Goal: Task Accomplishment & Management: Manage account settings

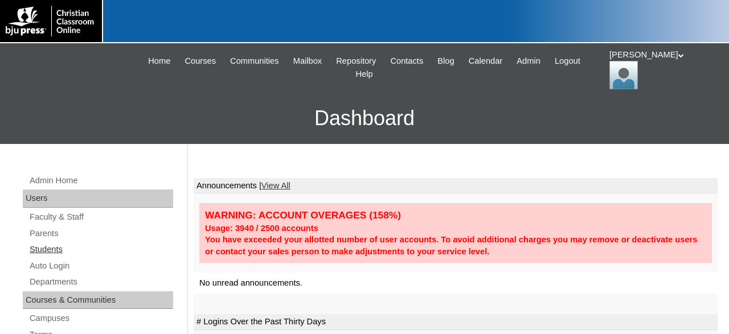
click at [56, 251] on link "Students" at bounding box center [100, 250] width 145 height 14
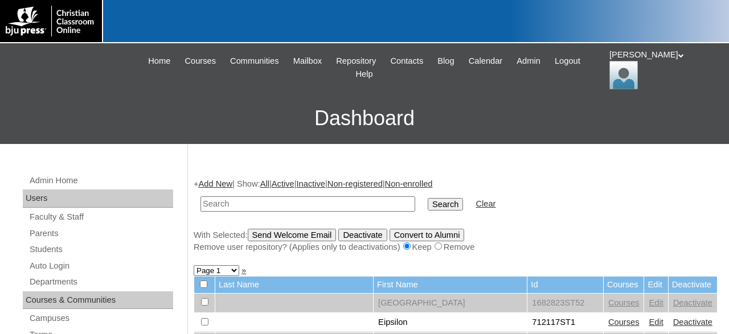
click at [336, 200] on input "text" at bounding box center [307, 203] width 215 height 15
type input "1"
type input "720177"
click at [428, 198] on input "Search" at bounding box center [445, 204] width 35 height 13
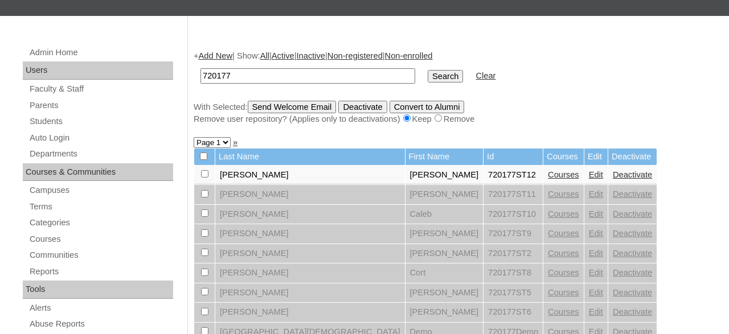
scroll to position [59, 0]
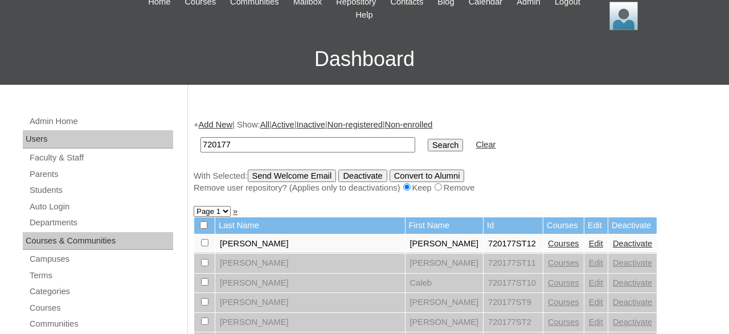
click at [548, 247] on link "Courses" at bounding box center [563, 243] width 31 height 9
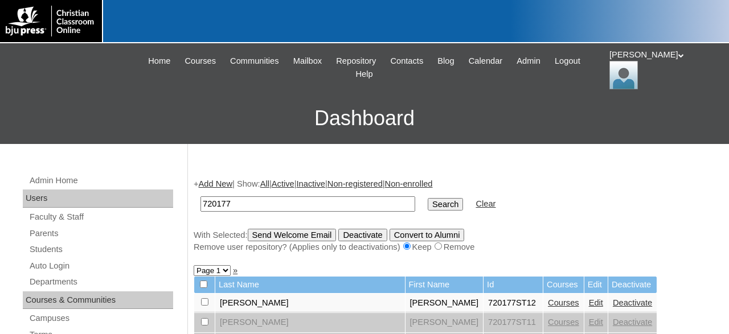
scroll to position [59, 0]
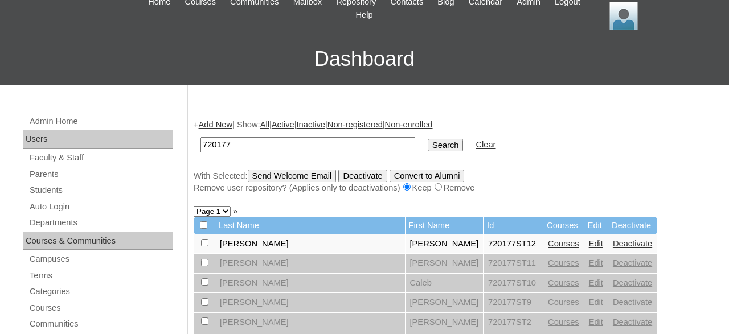
drag, startPoint x: 356, startPoint y: 143, endPoint x: 187, endPoint y: 139, distance: 169.1
click at [200, 143] on input "720177" at bounding box center [307, 144] width 215 height 15
type input "718520"
click at [428, 139] on input "Search" at bounding box center [445, 145] width 35 height 13
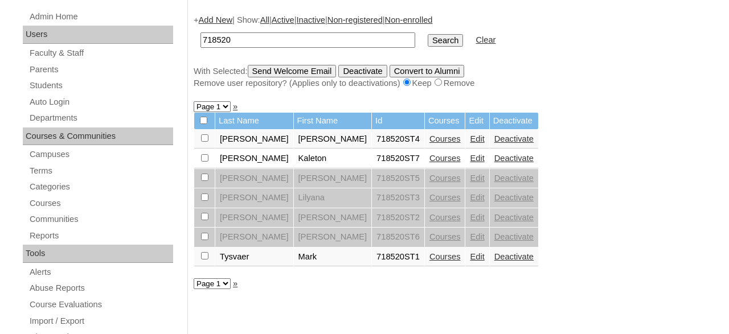
scroll to position [178, 0]
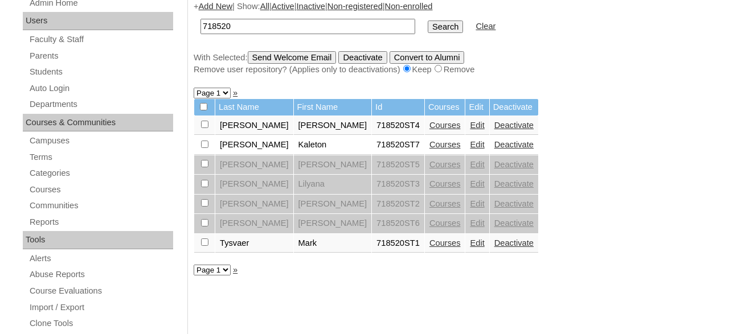
click at [429, 128] on link "Courses" at bounding box center [444, 125] width 31 height 9
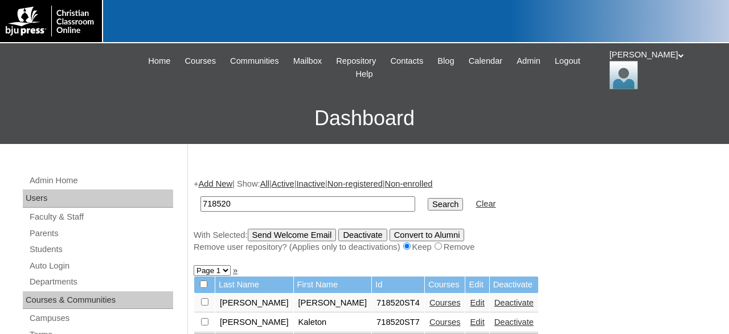
scroll to position [178, 0]
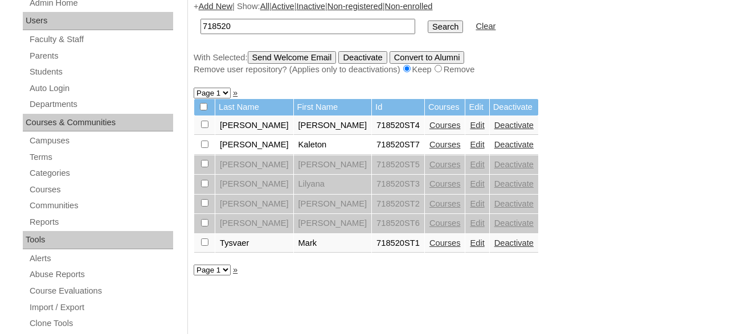
click at [429, 148] on link "Courses" at bounding box center [444, 144] width 31 height 9
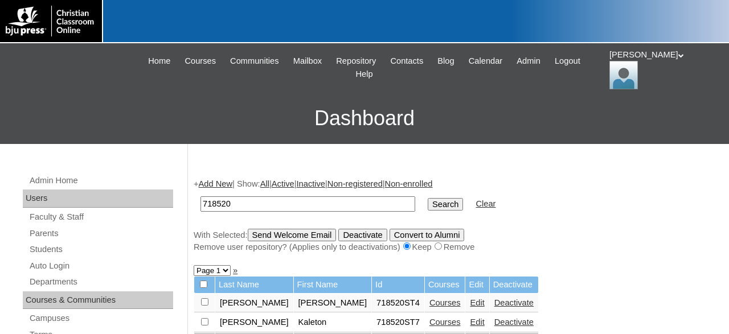
scroll to position [178, 0]
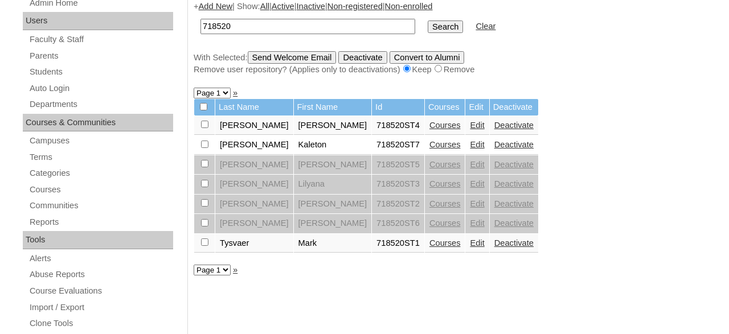
click at [429, 247] on link "Courses" at bounding box center [444, 243] width 31 height 9
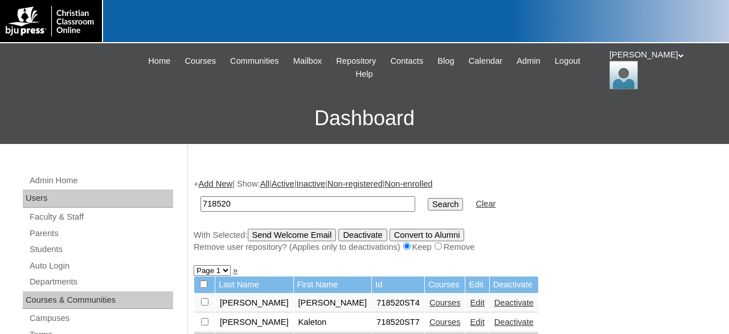
scroll to position [178, 0]
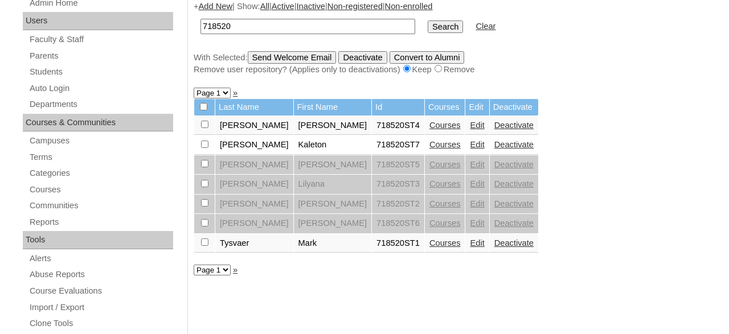
click at [429, 128] on link "Courses" at bounding box center [444, 125] width 31 height 9
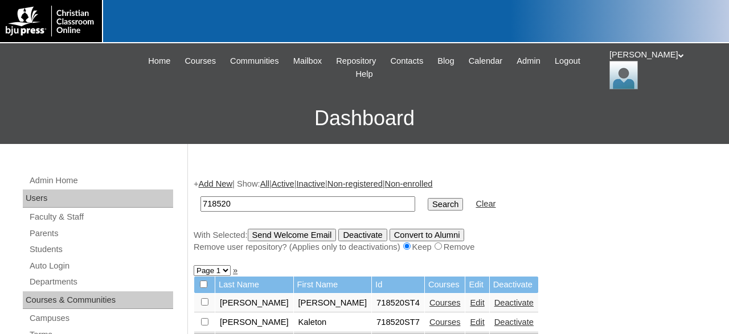
scroll to position [178, 0]
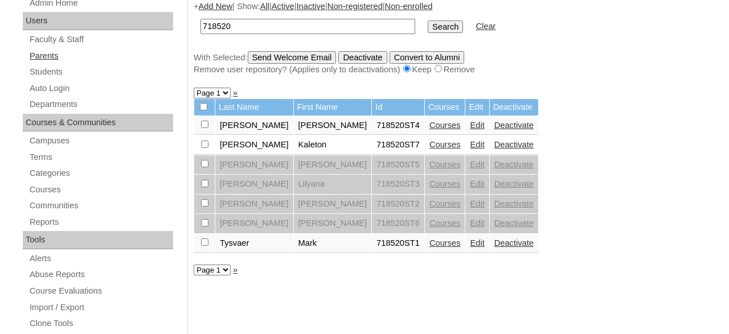
click at [54, 55] on link "Parents" at bounding box center [100, 56] width 145 height 14
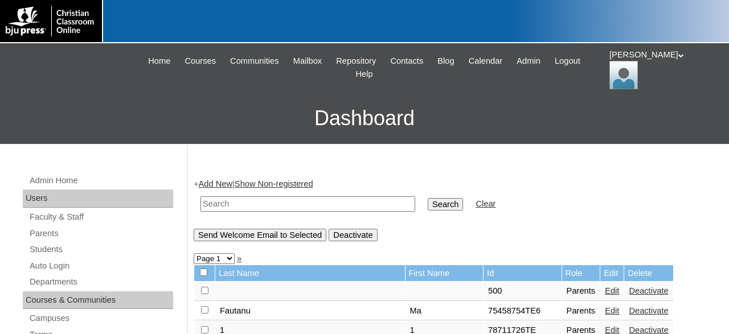
click at [257, 26] on div at bounding box center [364, 21] width 729 height 43
click at [279, 200] on td at bounding box center [308, 204] width 226 height 27
click at [278, 202] on input "text" at bounding box center [307, 203] width 215 height 15
type input "Penland"
click at [428, 198] on input "Search" at bounding box center [445, 204] width 35 height 13
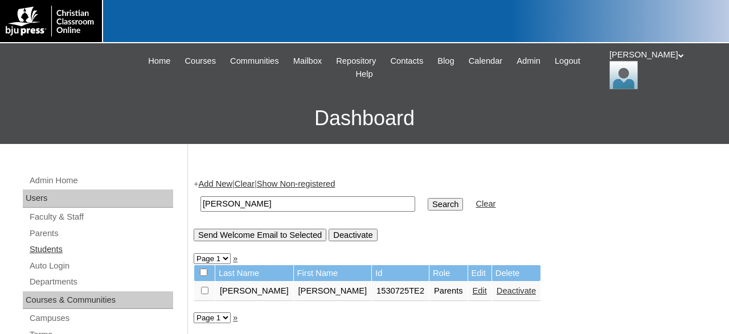
click at [53, 248] on link "Students" at bounding box center [100, 250] width 145 height 14
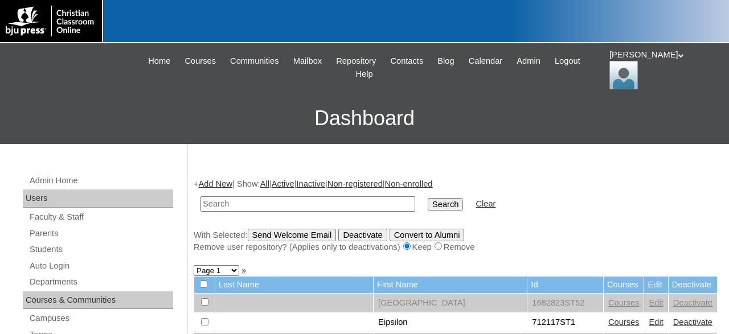
click at [315, 203] on input "text" at bounding box center [307, 203] width 215 height 15
type input "4"
type input "1530725"
click at [428, 198] on input "Search" at bounding box center [445, 204] width 35 height 13
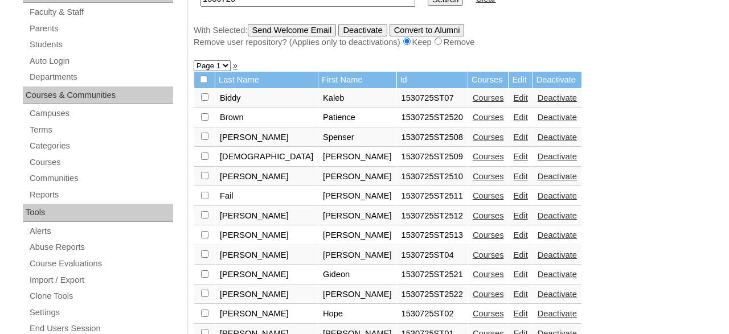
scroll to position [237, 0]
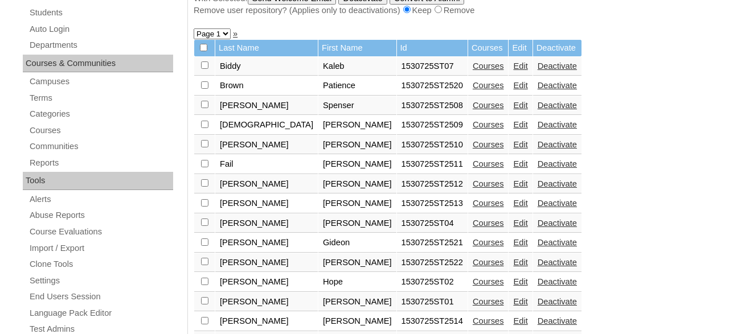
click at [473, 247] on link "Courses" at bounding box center [488, 242] width 31 height 9
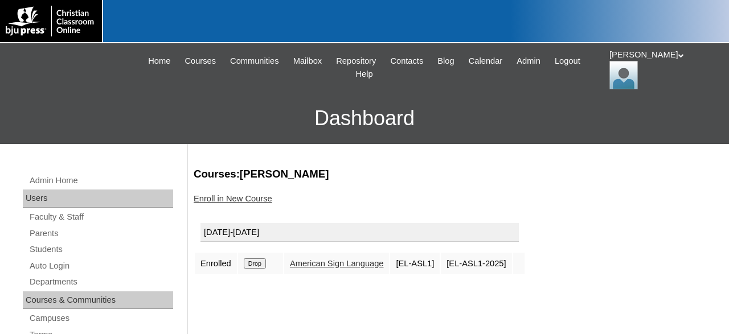
click at [257, 265] on input "Drop" at bounding box center [255, 263] width 22 height 10
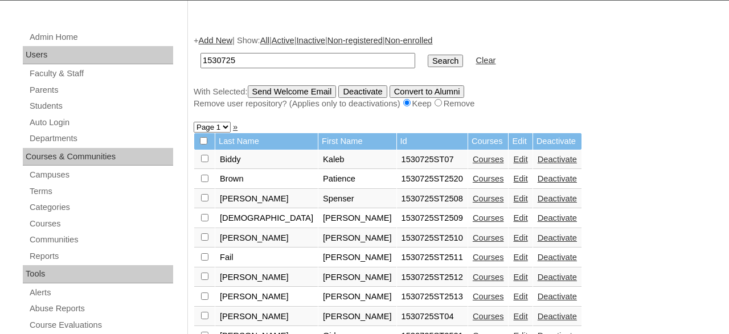
scroll to position [214, 0]
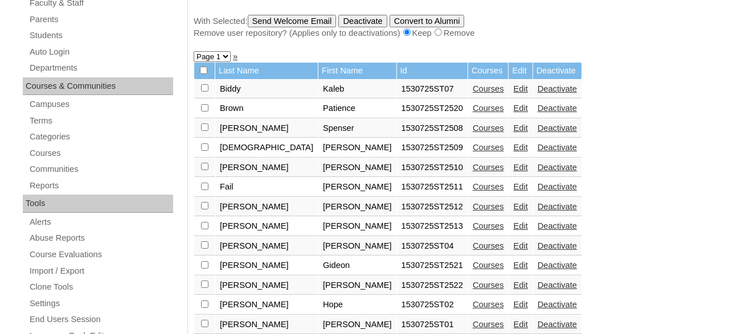
click at [537, 269] on link "Deactivate" at bounding box center [556, 265] width 39 height 9
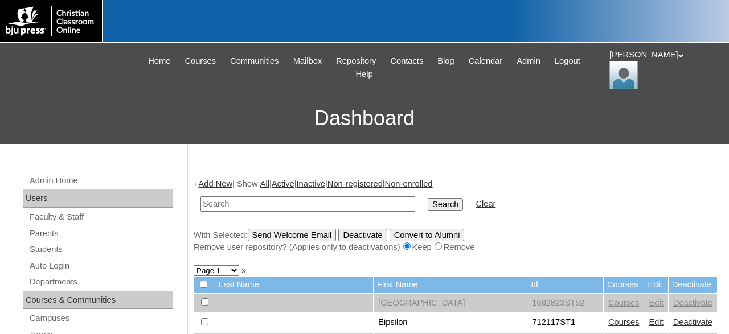
click at [333, 201] on input "text" at bounding box center [307, 203] width 215 height 15
type input "1530725"
click at [428, 198] on input "Search" at bounding box center [445, 204] width 35 height 13
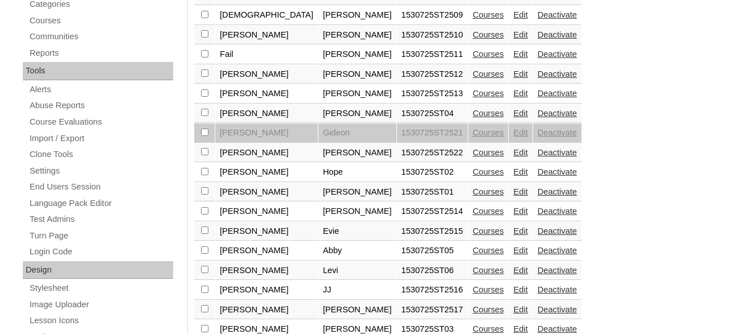
scroll to position [355, 0]
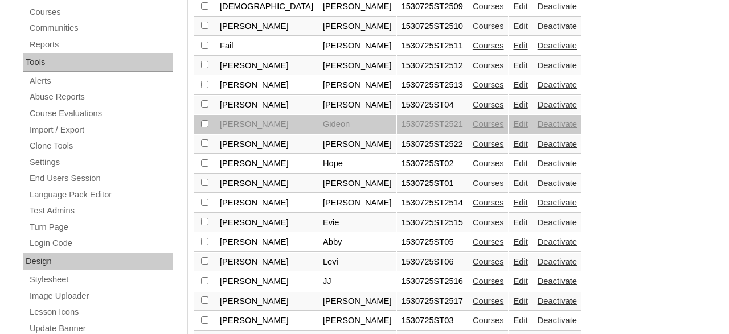
click at [473, 149] on link "Courses" at bounding box center [488, 143] width 31 height 9
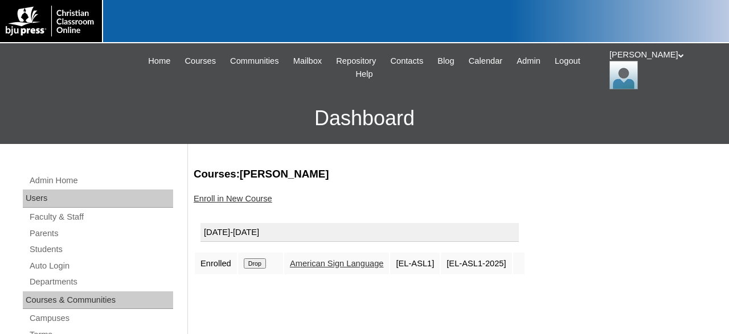
click at [254, 262] on input "Drop" at bounding box center [255, 263] width 22 height 10
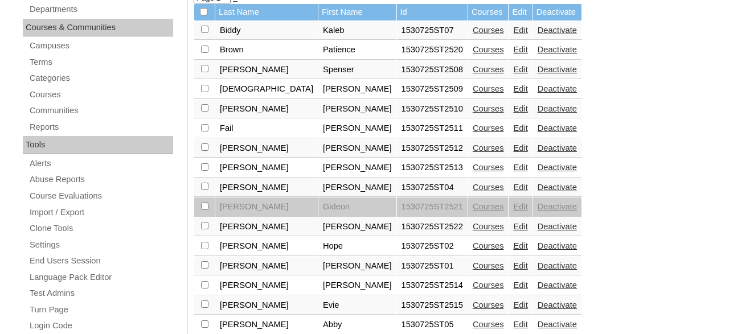
scroll to position [273, 0]
click at [537, 228] on link "Deactivate" at bounding box center [556, 225] width 39 height 9
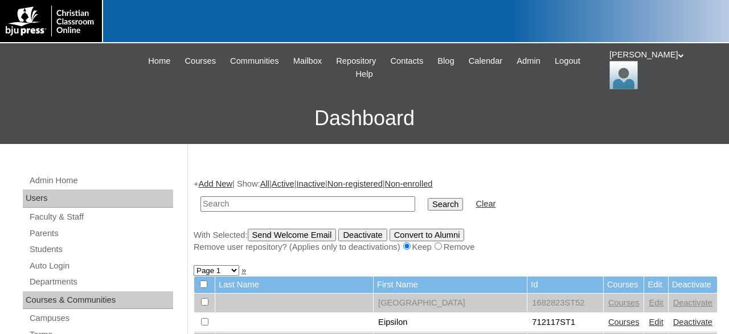
click at [346, 203] on input "text" at bounding box center [307, 203] width 215 height 15
type input "1530725"
click at [428, 198] on input "Search" at bounding box center [445, 204] width 35 height 13
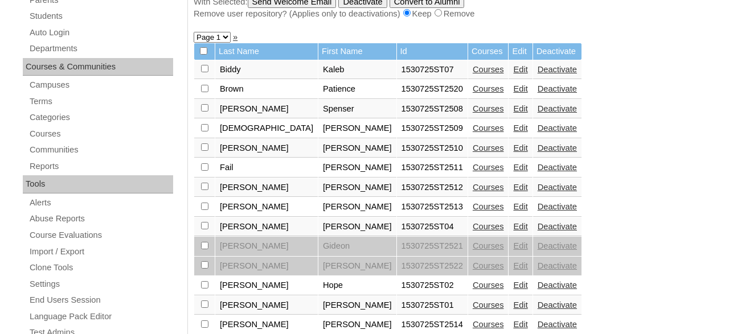
scroll to position [414, 0]
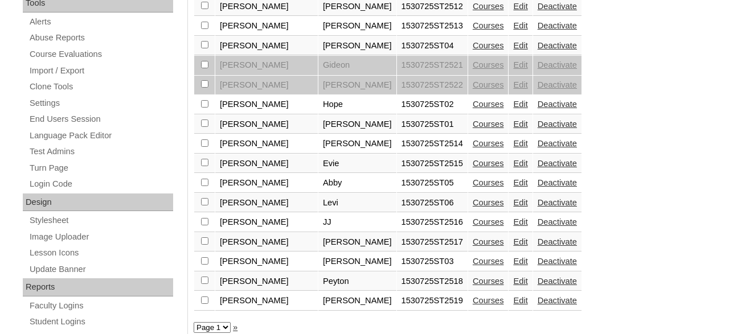
click at [473, 146] on link "Courses" at bounding box center [488, 143] width 31 height 9
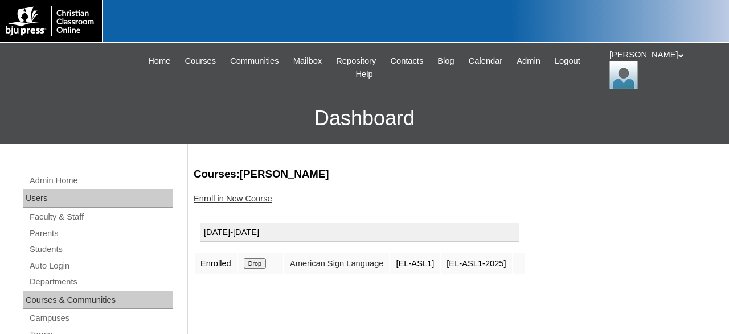
click at [260, 262] on input "Drop" at bounding box center [255, 263] width 22 height 10
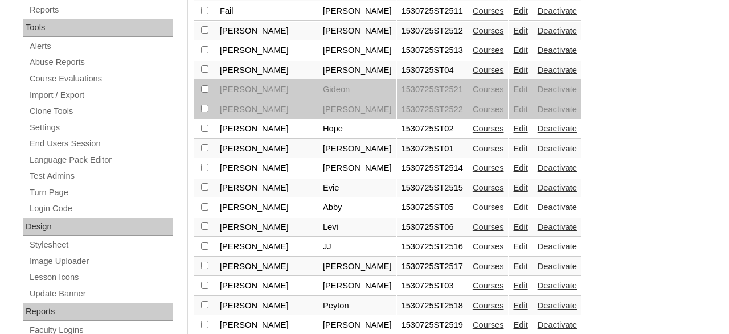
scroll to position [451, 0]
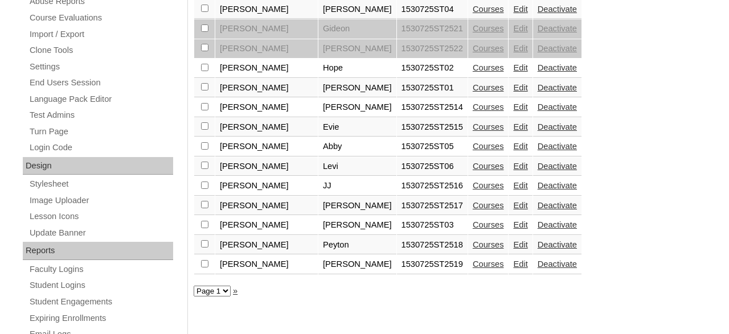
click at [537, 111] on link "Deactivate" at bounding box center [556, 106] width 39 height 9
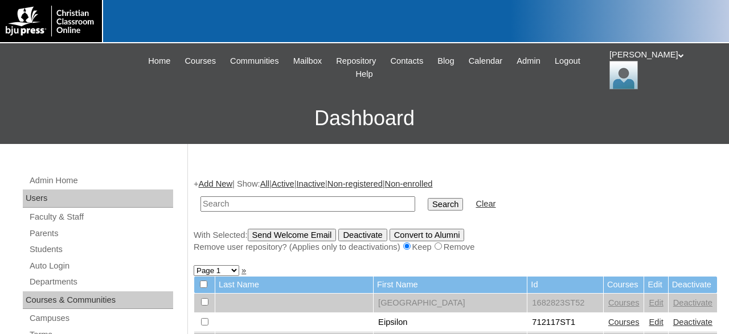
click at [291, 204] on input "text" at bounding box center [307, 203] width 215 height 15
type input "1530725"
click at [428, 198] on input "Search" at bounding box center [445, 204] width 35 height 13
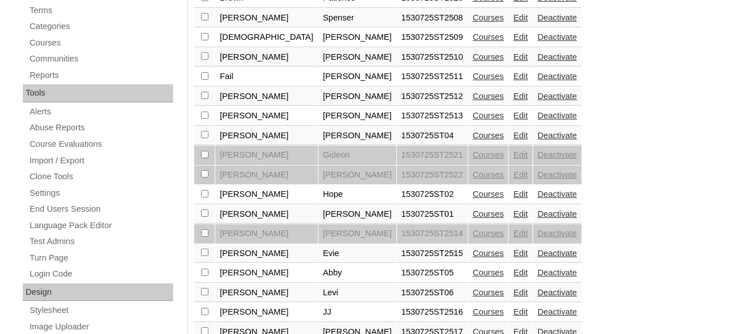
scroll to position [355, 0]
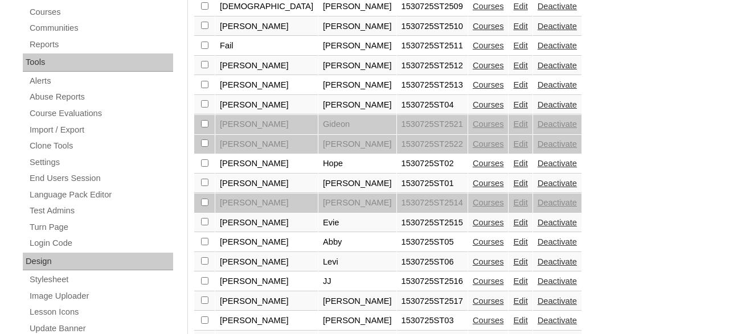
click at [473, 227] on link "Courses" at bounding box center [488, 222] width 31 height 9
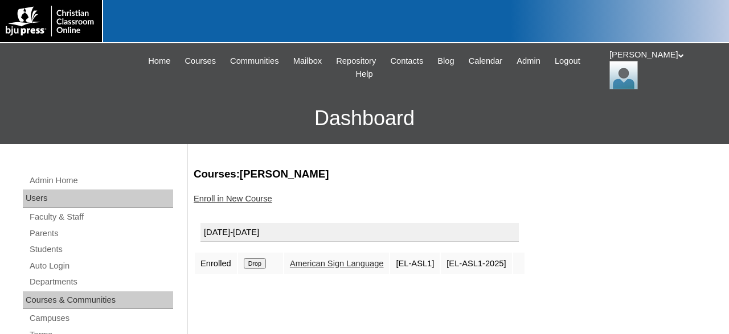
click at [254, 261] on input "Drop" at bounding box center [255, 263] width 22 height 10
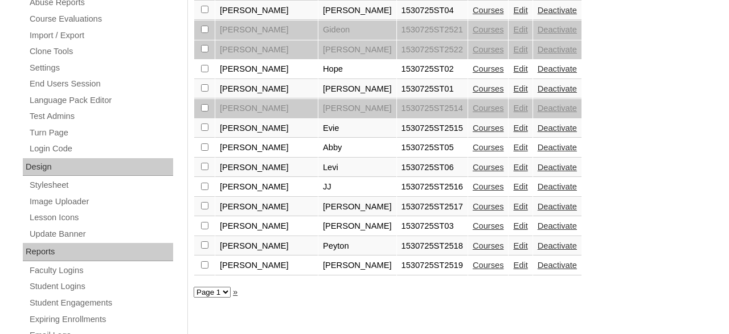
scroll to position [451, 0]
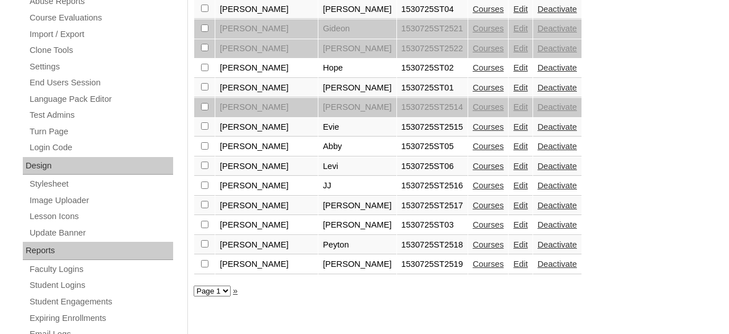
click at [473, 132] on link "Courses" at bounding box center [488, 126] width 31 height 9
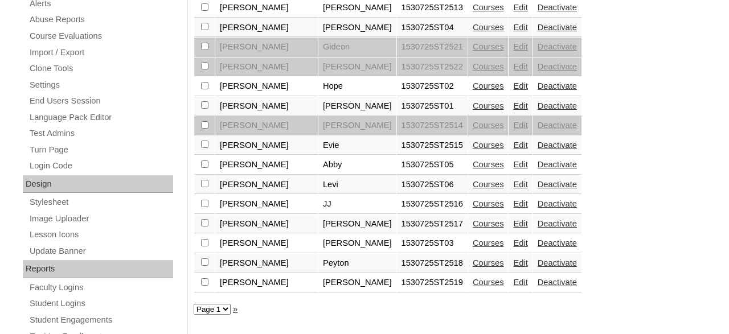
scroll to position [451, 0]
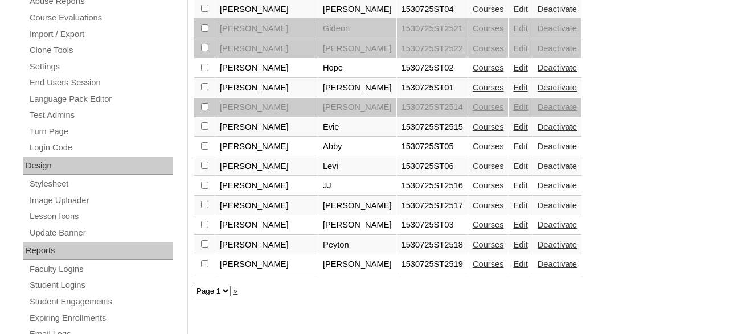
click at [537, 131] on link "Deactivate" at bounding box center [556, 126] width 39 height 9
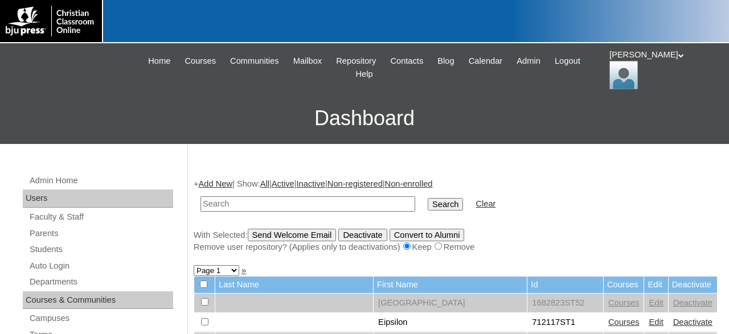
click at [347, 202] on input "text" at bounding box center [307, 203] width 215 height 15
type input "1530725"
click at [428, 198] on input "Search" at bounding box center [445, 204] width 35 height 13
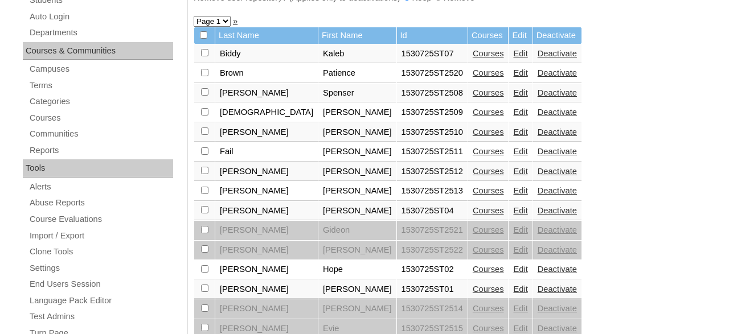
scroll to position [355, 0]
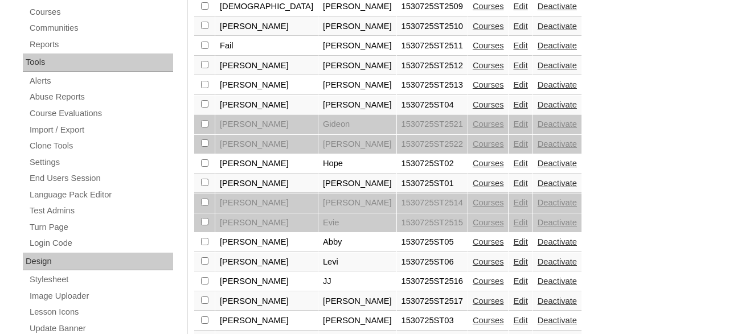
click at [513, 129] on link "Edit" at bounding box center [520, 124] width 14 height 9
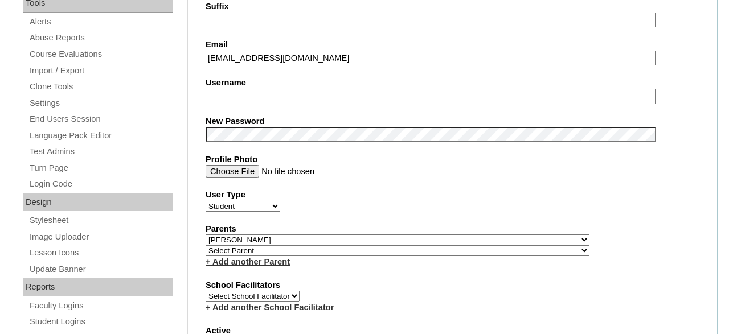
select select "32314"
click option "," at bounding box center [0, 0] width 0 height 0
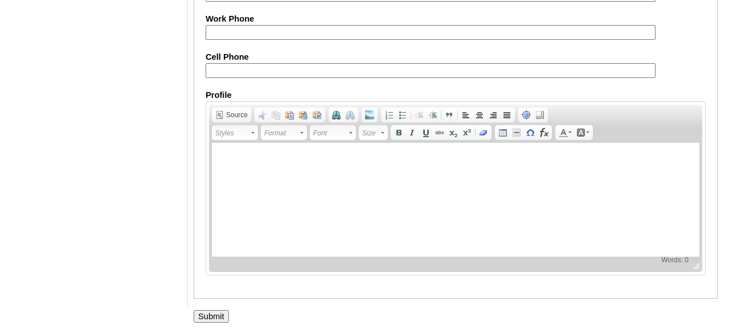
scroll to position [1430, 0]
click at [206, 317] on input "Submit" at bounding box center [211, 316] width 35 height 13
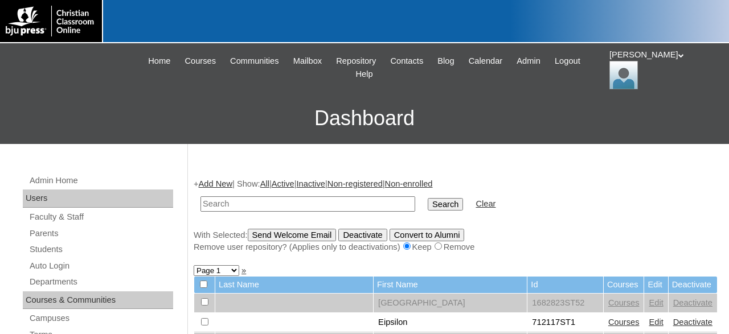
click at [301, 206] on input "text" at bounding box center [307, 203] width 215 height 15
type input "1530725"
click at [428, 198] on input "Search" at bounding box center [445, 204] width 35 height 13
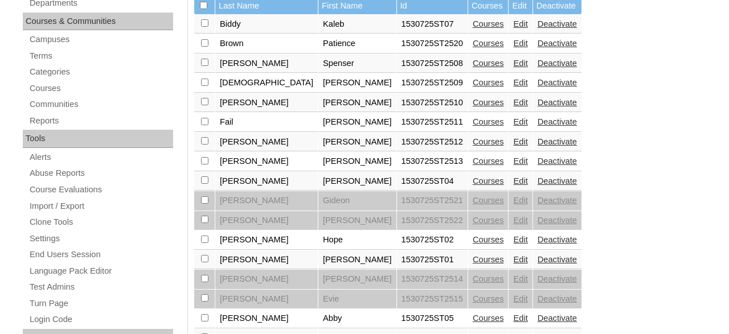
scroll to position [296, 0]
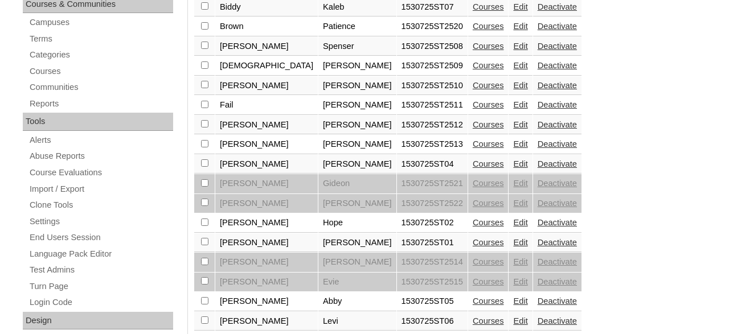
click at [513, 207] on link "Edit" at bounding box center [520, 203] width 14 height 9
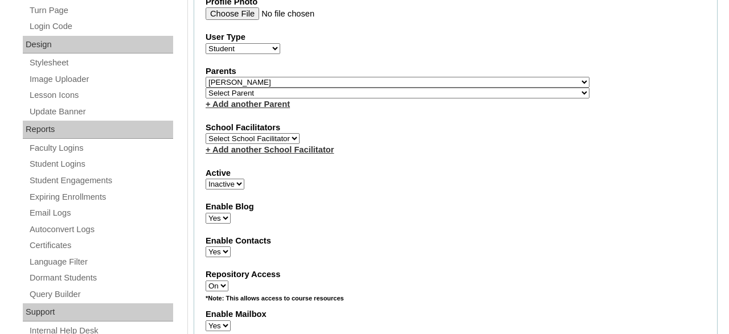
scroll to position [576, 0]
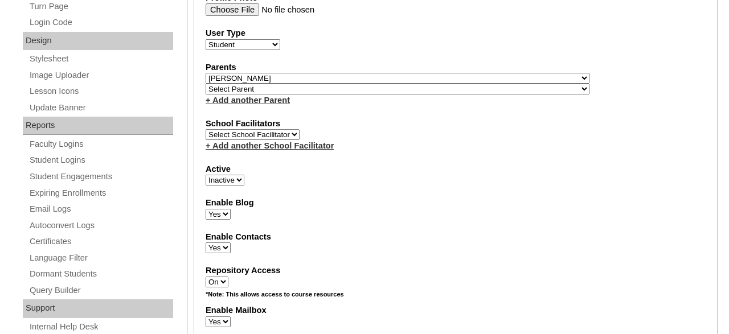
select select "32314"
click option "," at bounding box center [0, 0] width 0 height 0
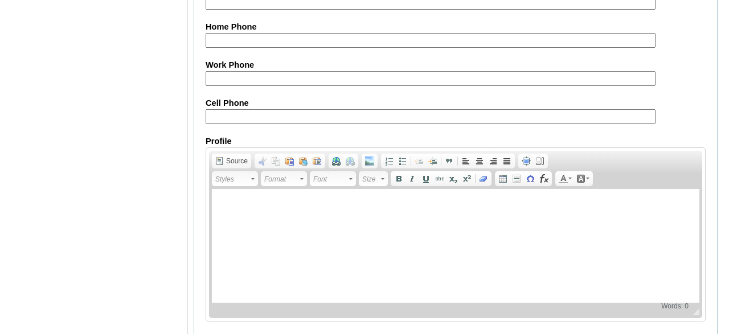
scroll to position [1430, 0]
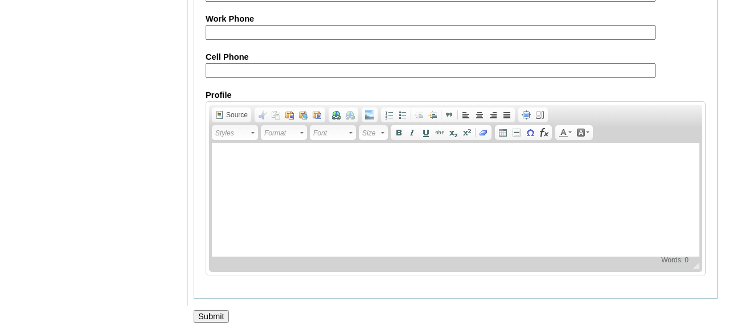
click at [204, 315] on input "Submit" at bounding box center [211, 316] width 35 height 13
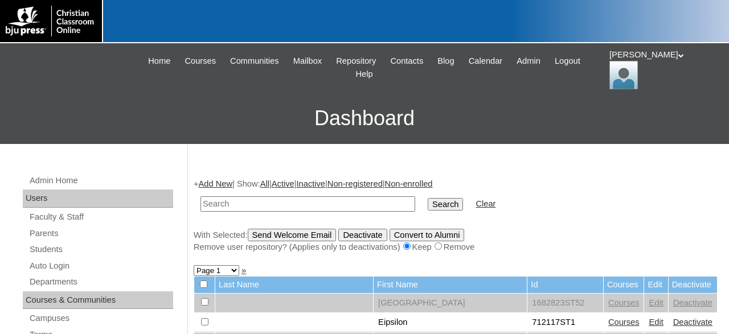
click at [315, 203] on input "text" at bounding box center [307, 203] width 215 height 15
type input "1530725"
click at [428, 198] on input "Search" at bounding box center [445, 204] width 35 height 13
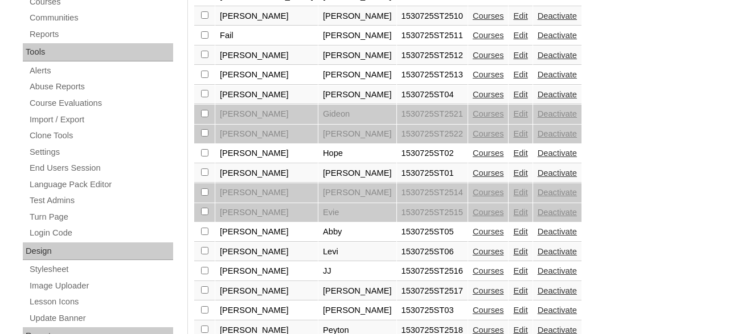
scroll to position [386, 0]
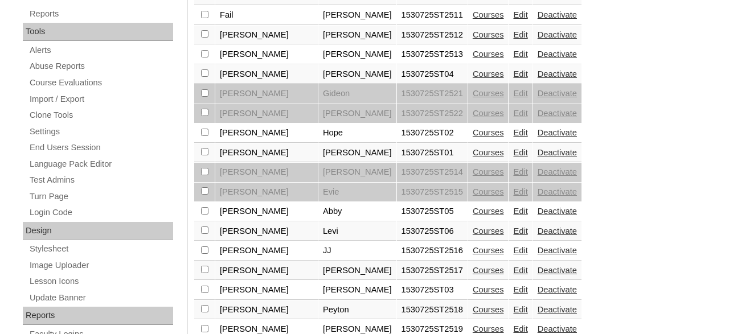
click at [513, 176] on link "Edit" at bounding box center [520, 171] width 14 height 9
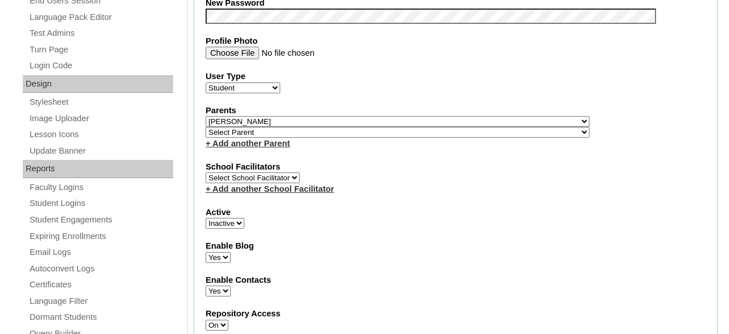
select select "32314"
click option "," at bounding box center [0, 0] width 0 height 0
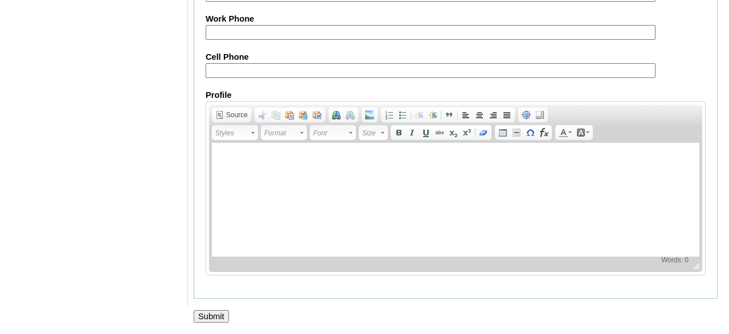
scroll to position [1430, 0]
click at [215, 313] on input "Submit" at bounding box center [211, 316] width 35 height 13
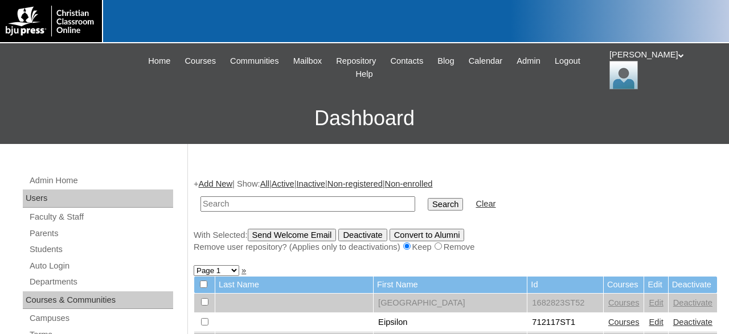
drag, startPoint x: 318, startPoint y: 206, endPoint x: 328, endPoint y: 199, distance: 13.1
click at [318, 206] on input "text" at bounding box center [307, 203] width 215 height 15
type input "1530725"
click at [428, 198] on input "Search" at bounding box center [445, 204] width 35 height 13
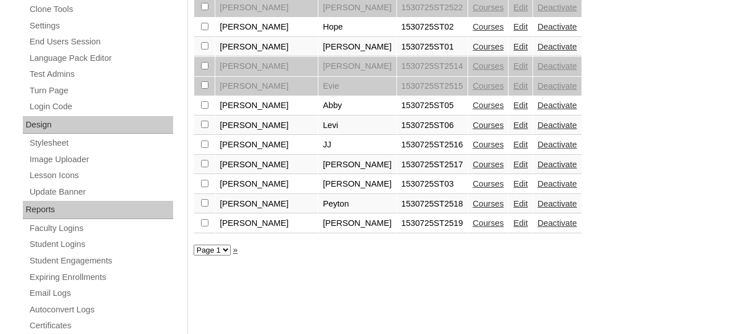
scroll to position [507, 0]
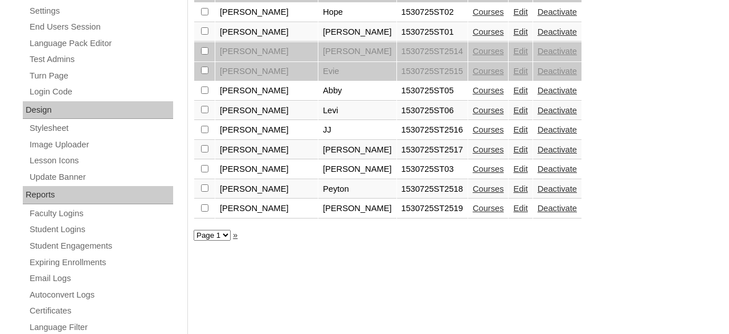
click at [513, 74] on link "Edit" at bounding box center [520, 71] width 14 height 9
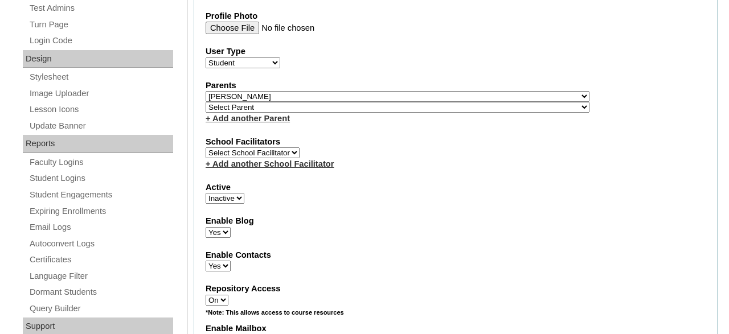
scroll to position [560, 0]
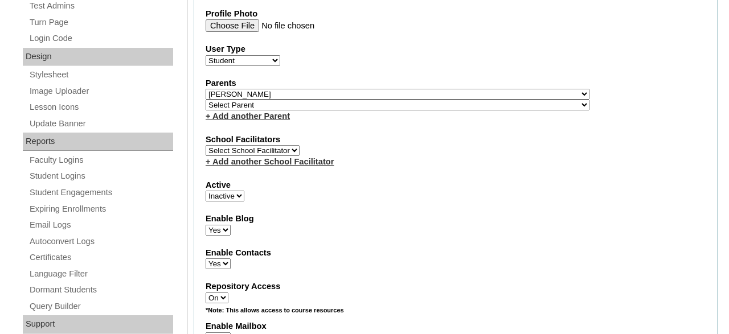
select select "32314"
click option "," at bounding box center [0, 0] width 0 height 0
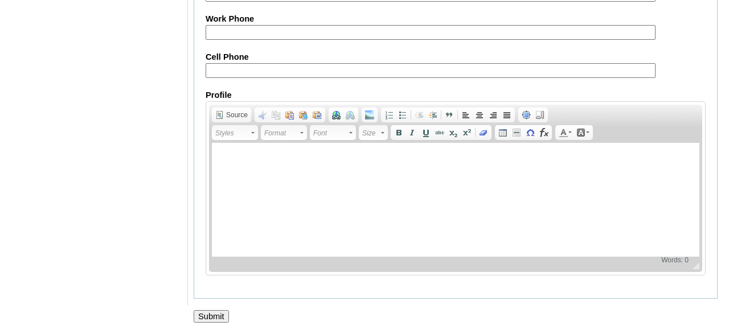
scroll to position [1430, 0]
click at [207, 310] on input "Submit" at bounding box center [211, 316] width 35 height 13
